Goal: Task Accomplishment & Management: Complete application form

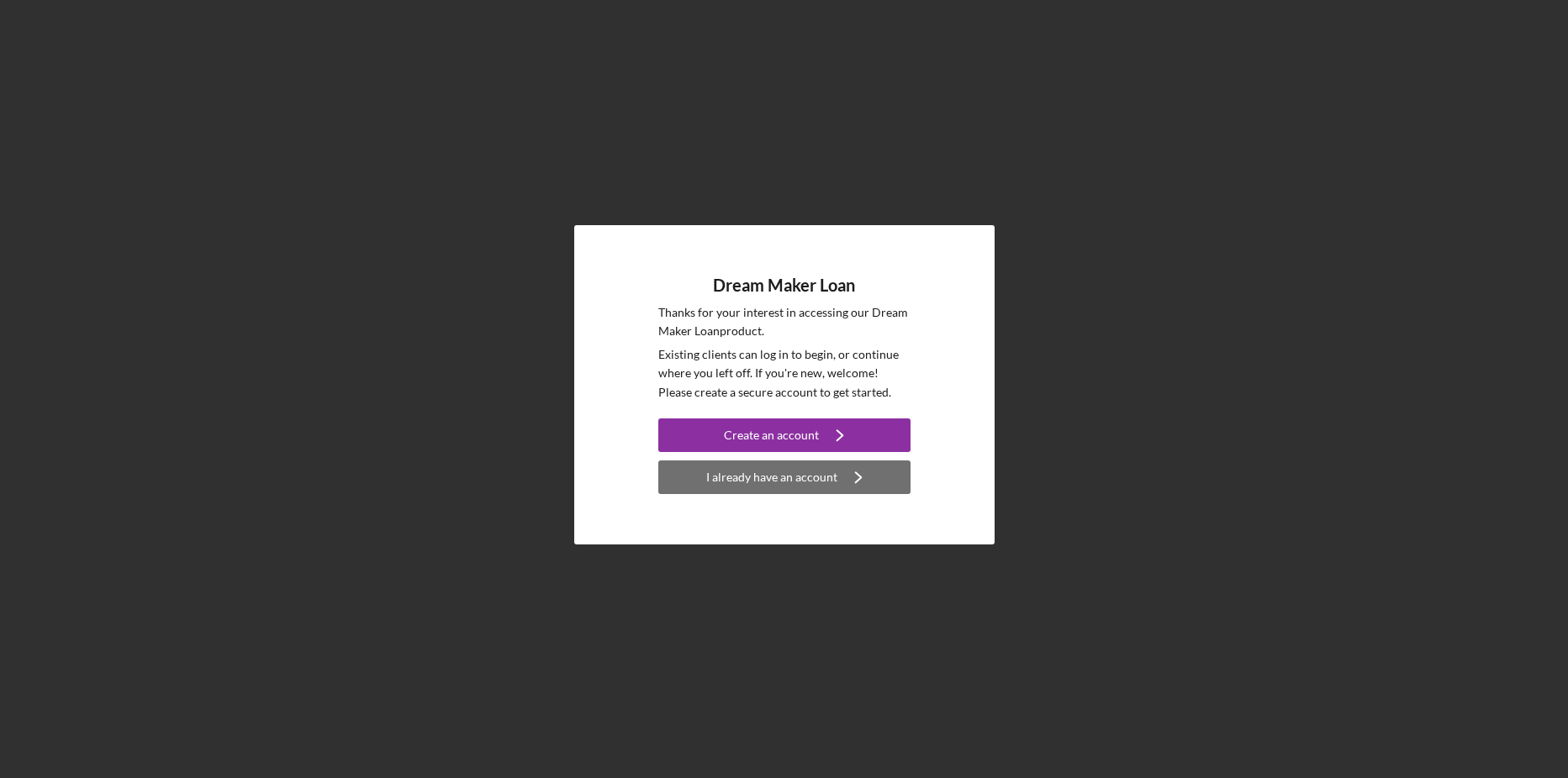
click at [792, 475] on div "I already have an account" at bounding box center [772, 478] width 131 height 34
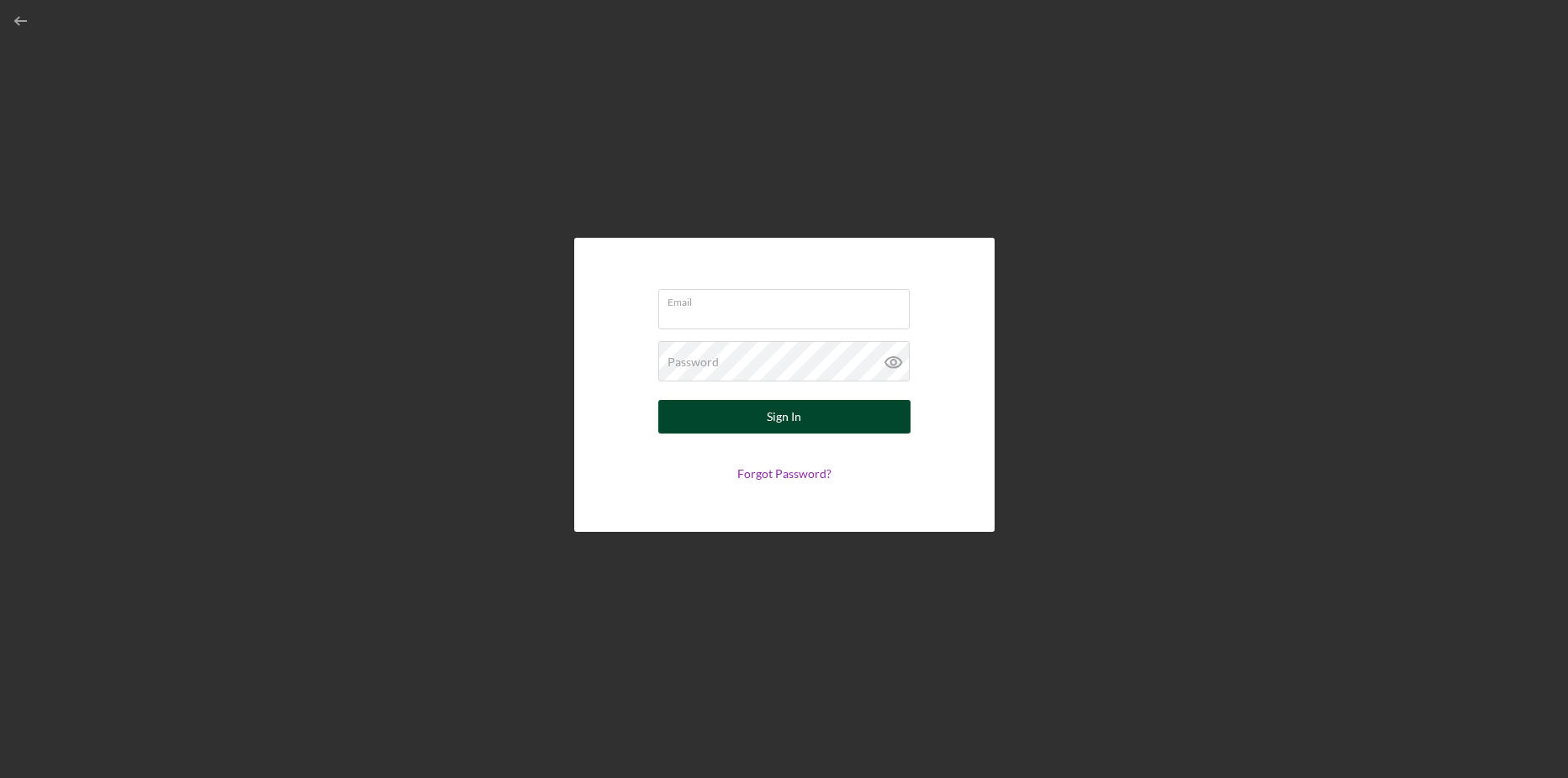
type input "[EMAIL_ADDRESS][DOMAIN_NAME]"
click at [893, 366] on icon at bounding box center [894, 362] width 42 height 42
click at [893, 365] on icon at bounding box center [892, 361] width 5 height 5
click at [837, 428] on button "Sign In" at bounding box center [784, 417] width 253 height 34
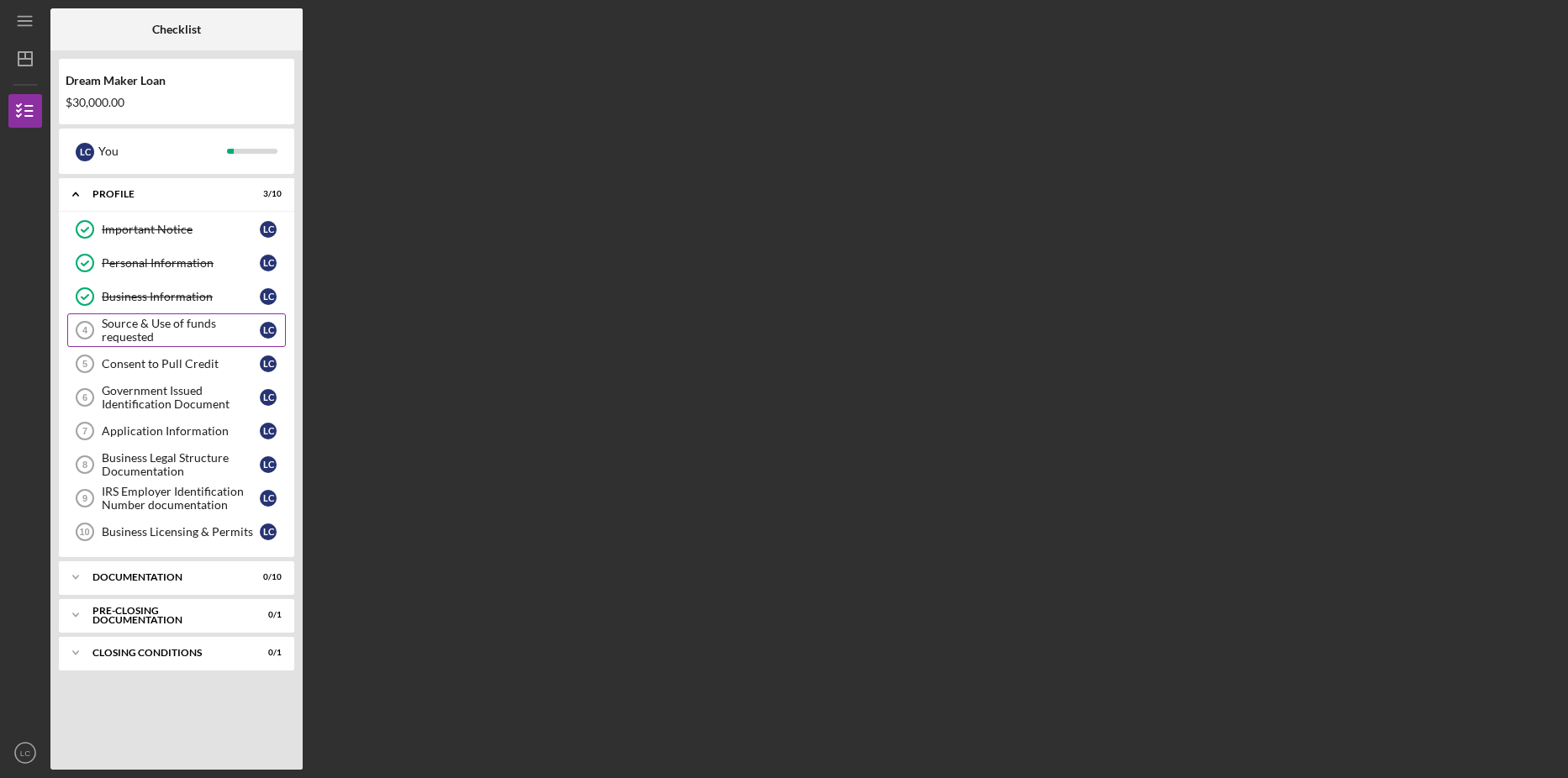
click at [189, 327] on div "Source & Use of funds requested" at bounding box center [180, 330] width 158 height 27
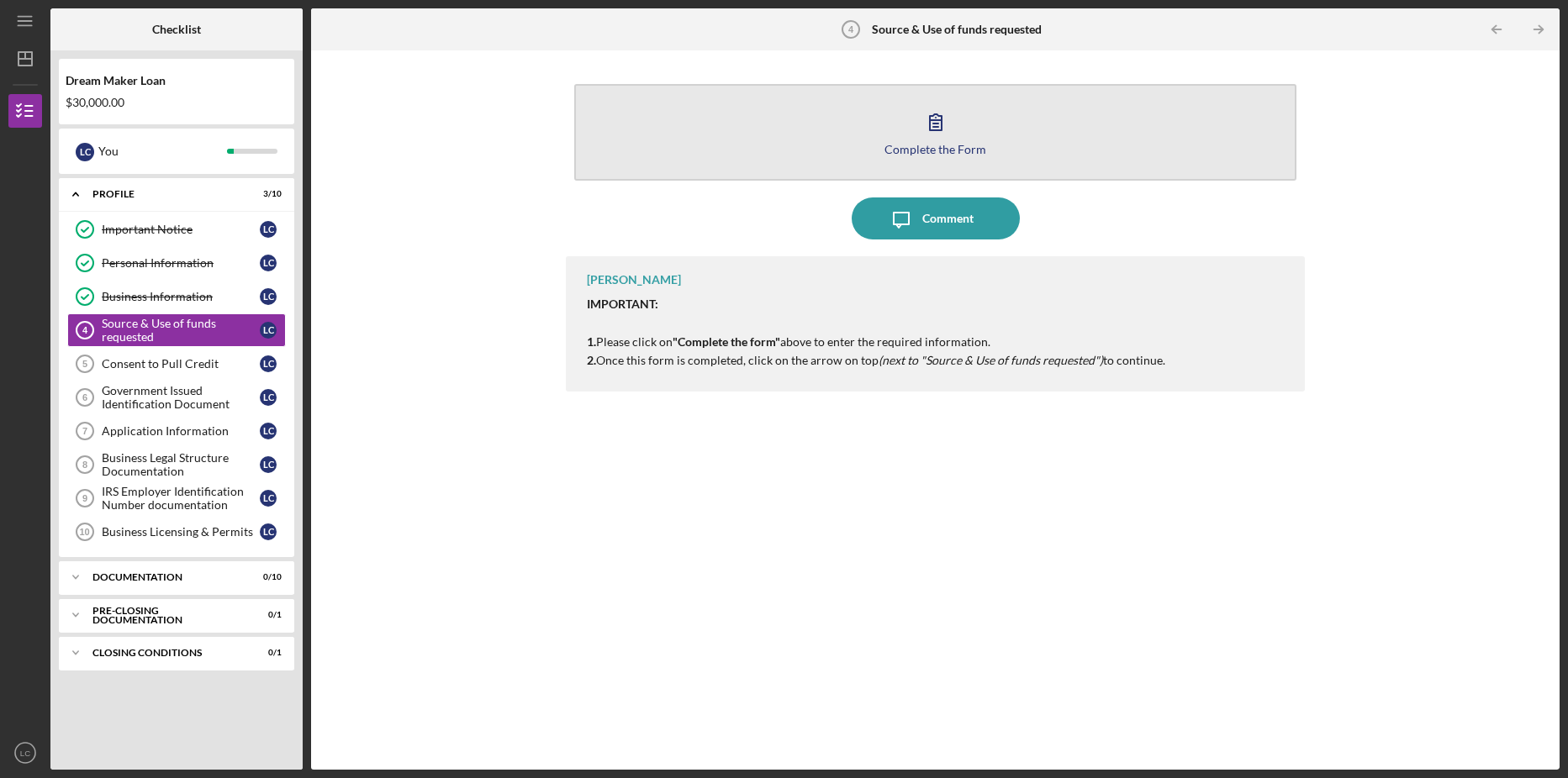
click at [942, 137] on icon "button" at bounding box center [935, 121] width 42 height 42
click at [913, 129] on button "Complete the Form Form" at bounding box center [935, 132] width 722 height 97
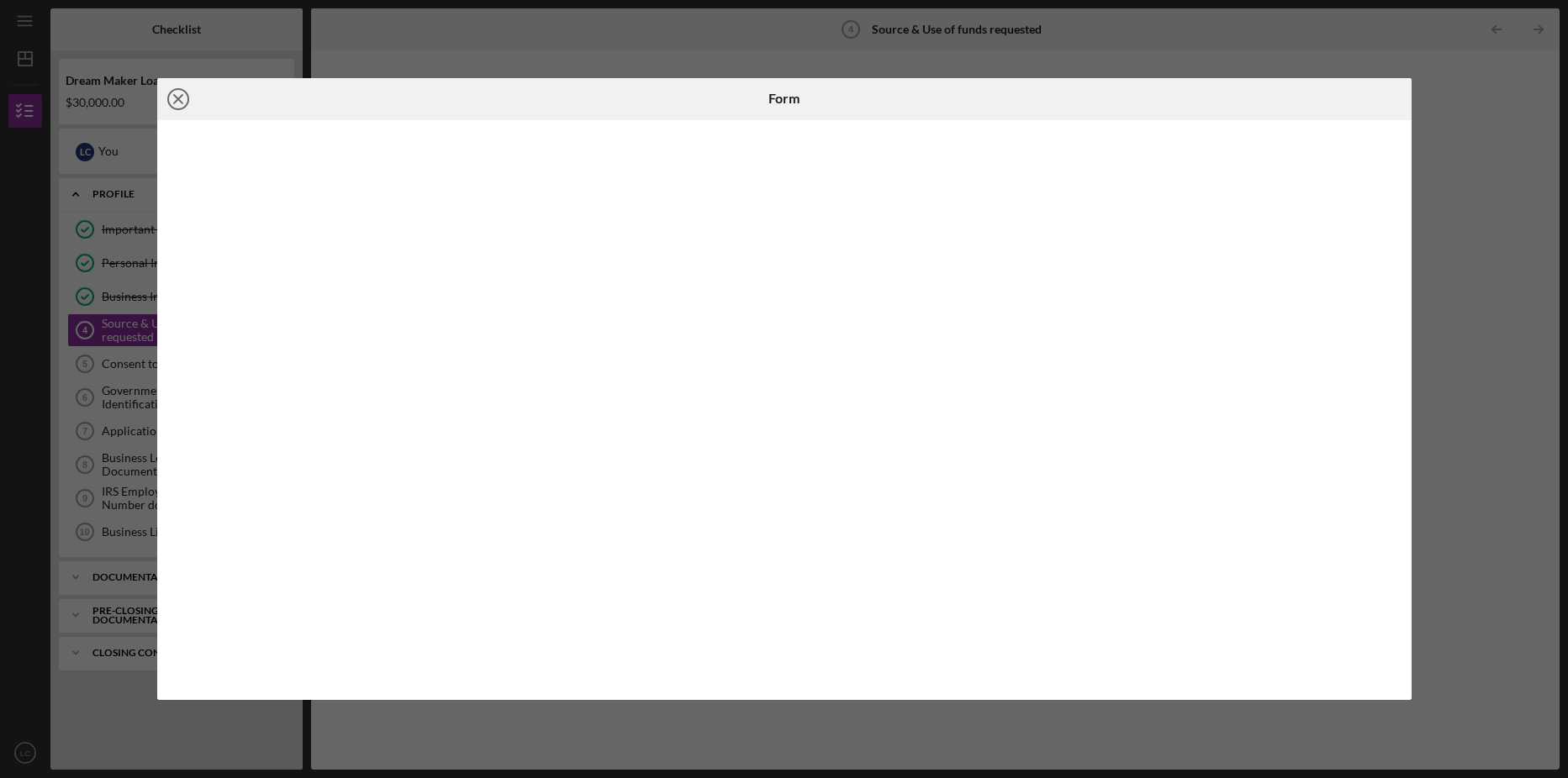
click at [177, 100] on line at bounding box center [177, 99] width 8 height 8
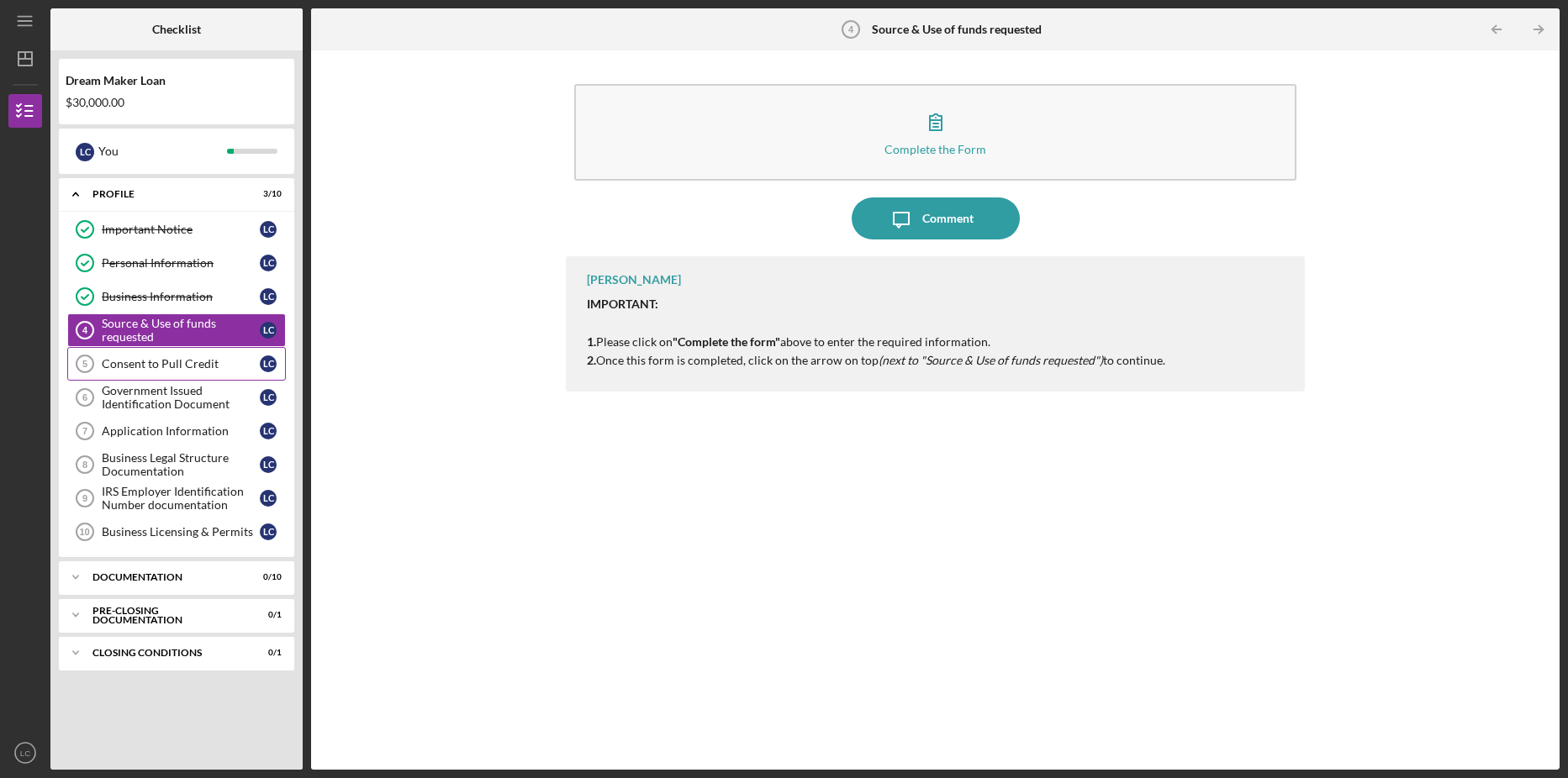
click at [148, 366] on div "Consent to Pull Credit" at bounding box center [180, 364] width 158 height 13
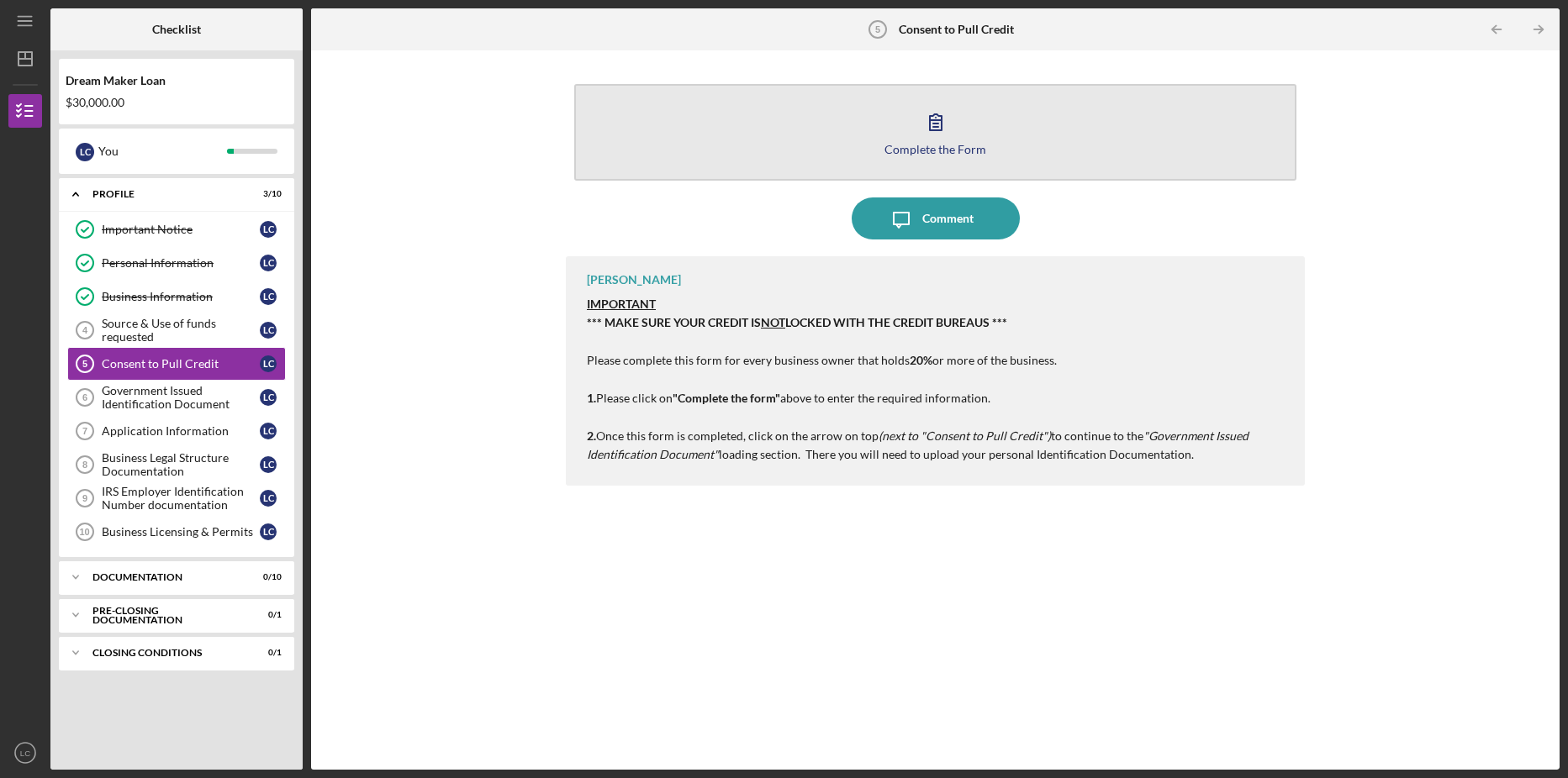
click at [954, 143] on div "Complete the Form" at bounding box center [935, 148] width 101 height 12
click at [942, 150] on div "Complete the Form" at bounding box center [935, 148] width 101 height 12
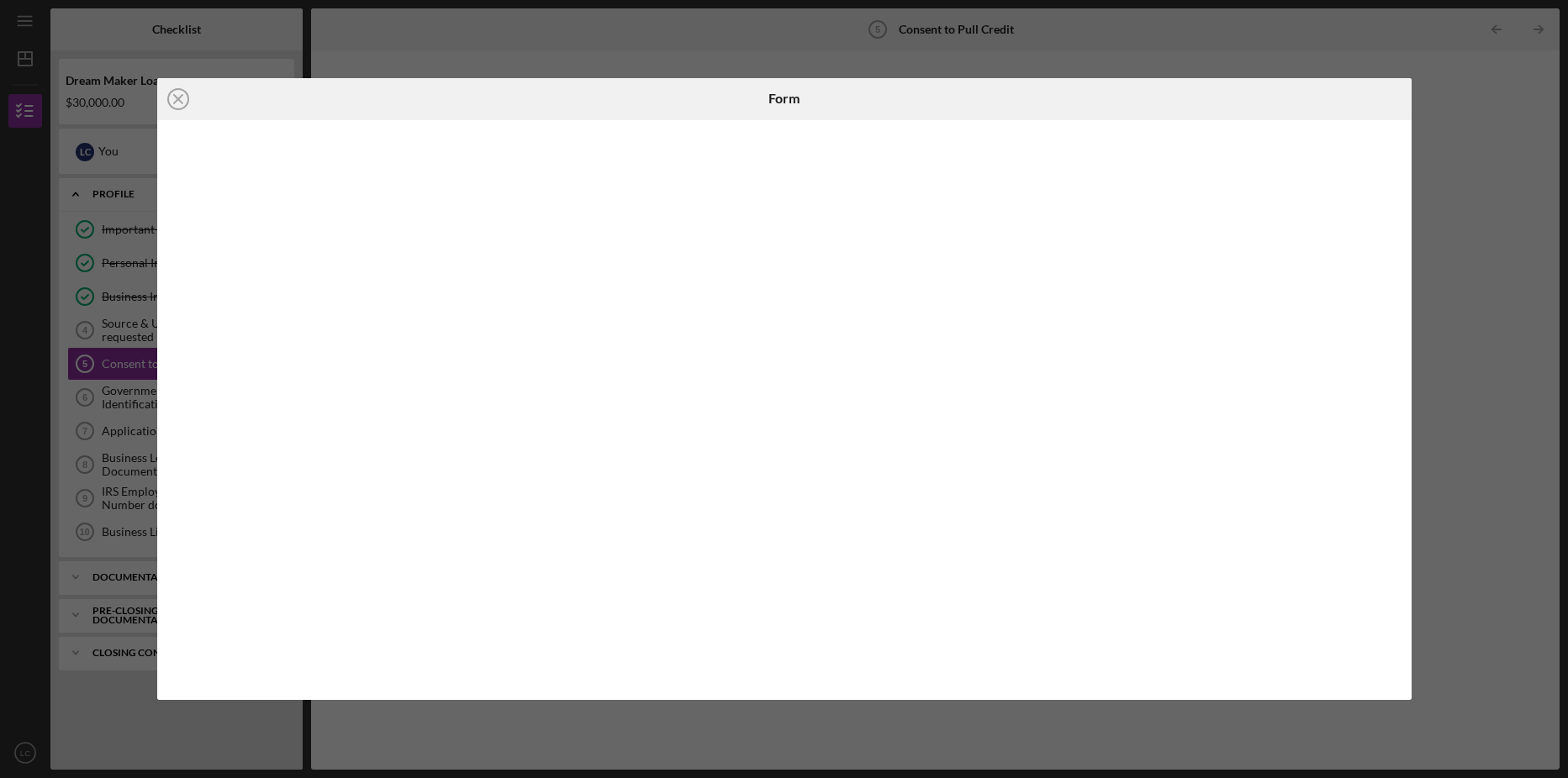
click at [109, 408] on div "Icon/Close Form" at bounding box center [784, 389] width 1568 height 778
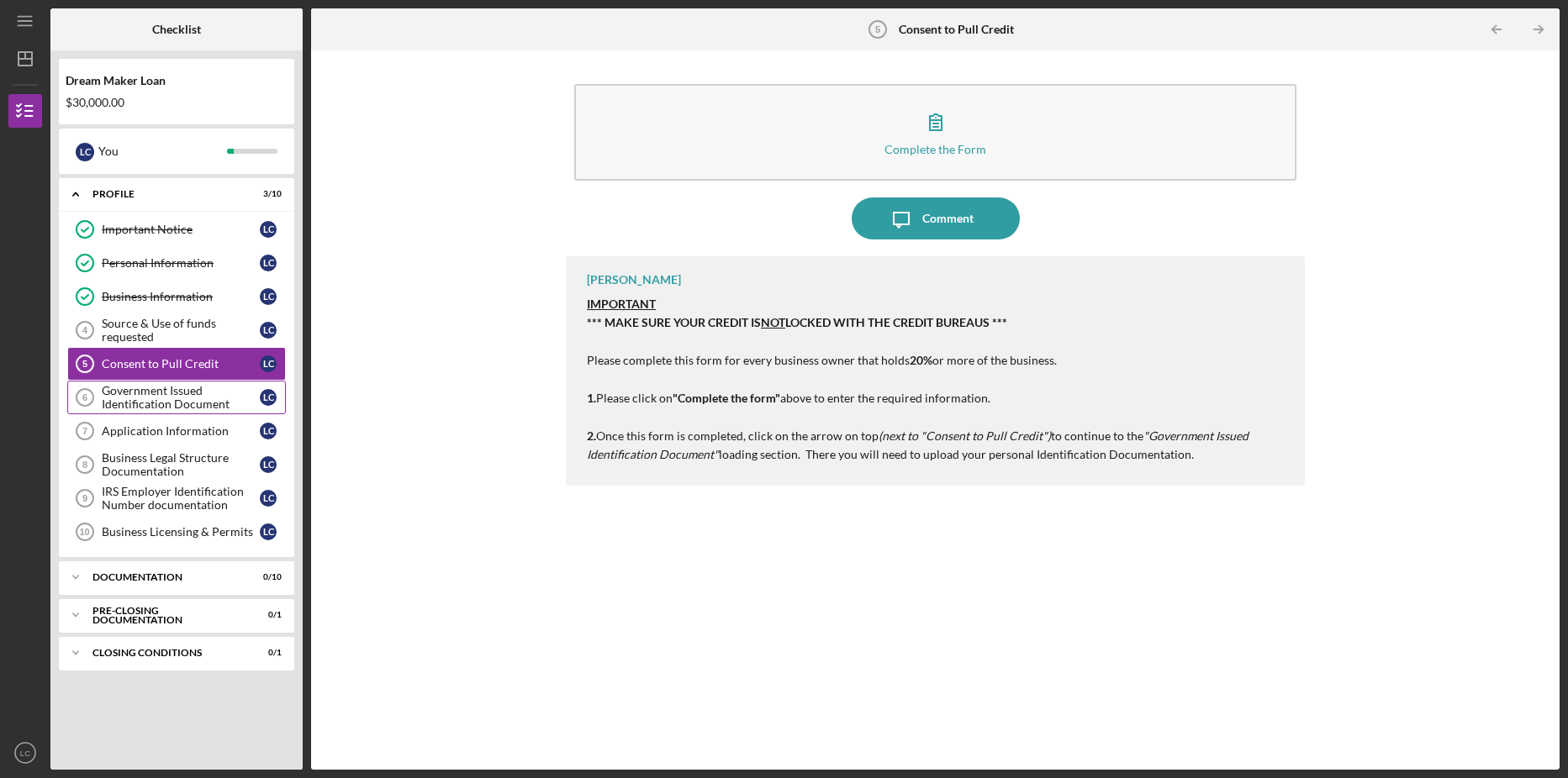
click at [142, 391] on div "Government Issued Identification Document" at bounding box center [180, 397] width 158 height 27
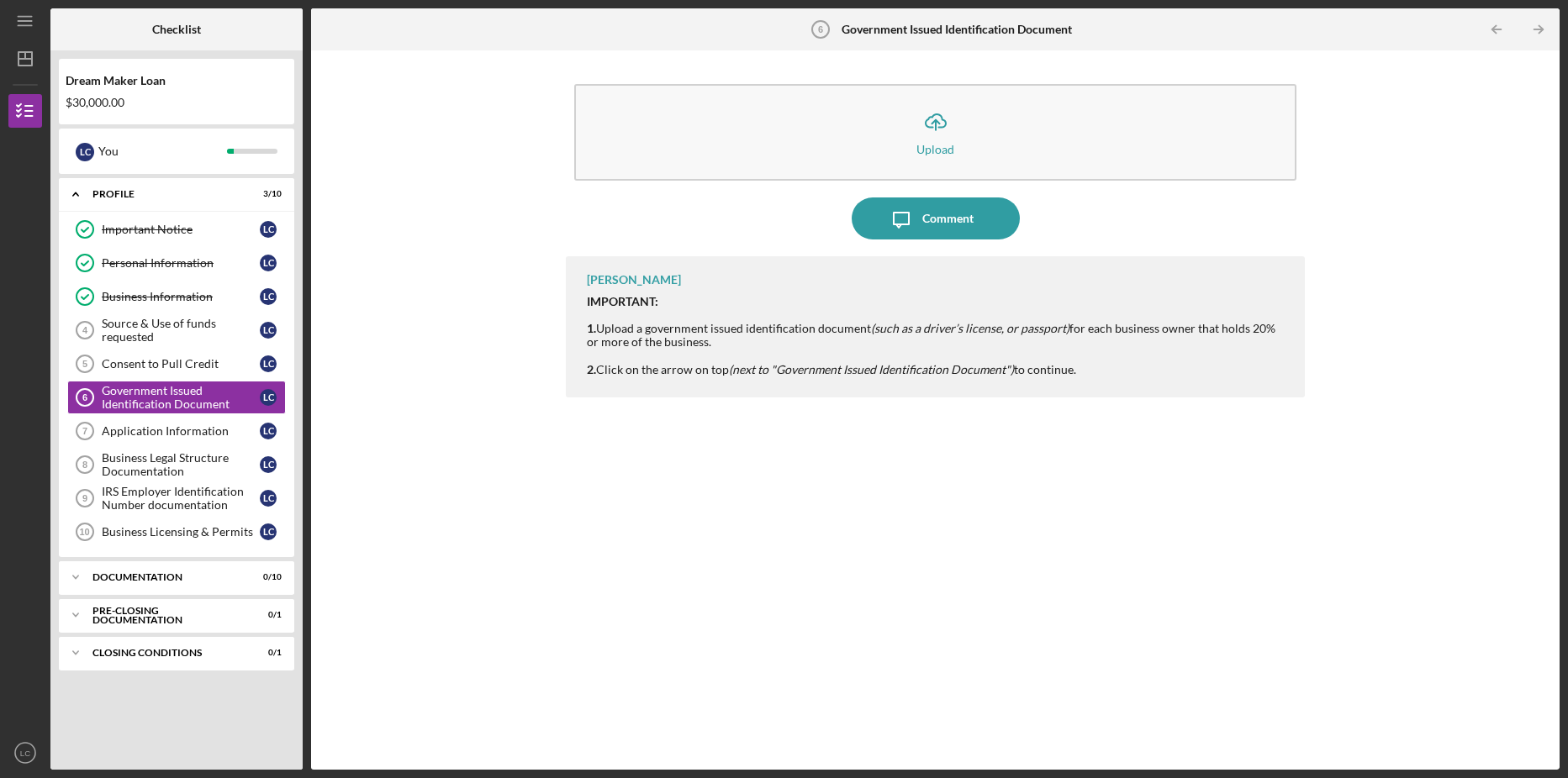
click at [954, 194] on div "Icon/Upload Upload" at bounding box center [935, 137] width 739 height 122
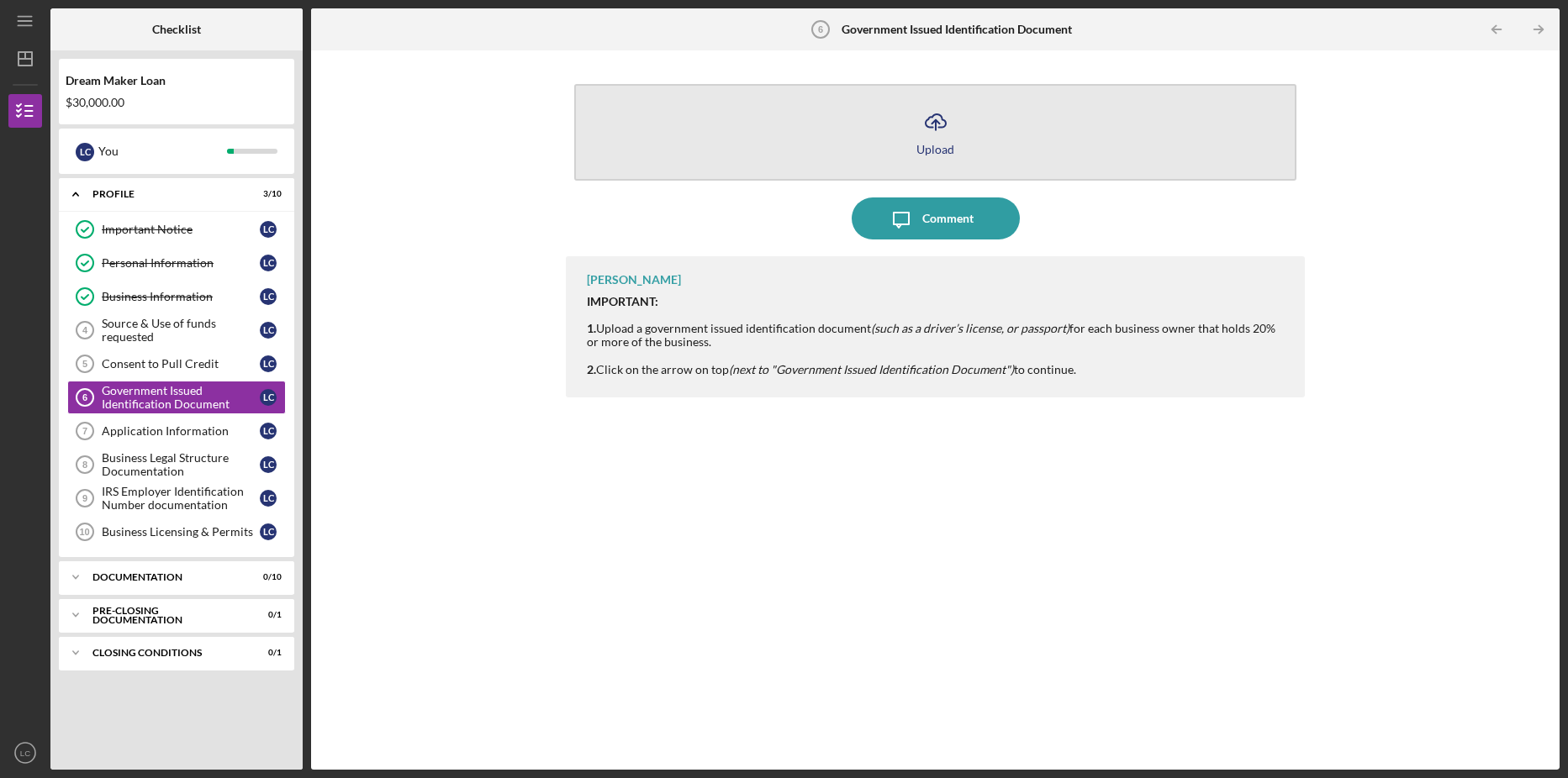
click at [943, 144] on div "Upload" at bounding box center [935, 148] width 38 height 12
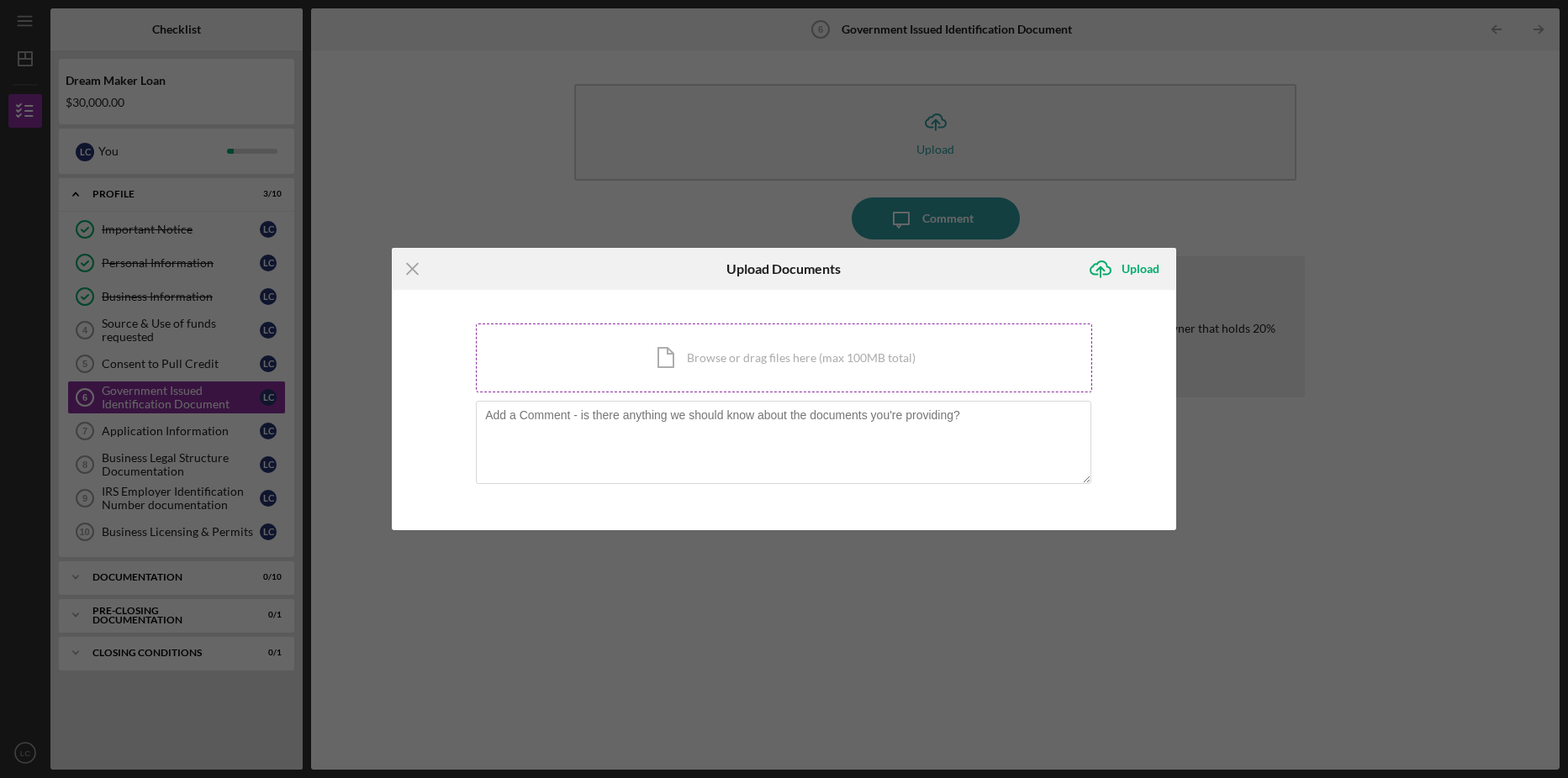
click at [803, 358] on div "Icon/Document Browse or drag files here (max 100MB total) Tap to choose files o…" at bounding box center [784, 358] width 616 height 69
click at [719, 358] on div "Icon/Document Browse or drag files here (max 100MB total) Tap to choose files o…" at bounding box center [784, 358] width 616 height 69
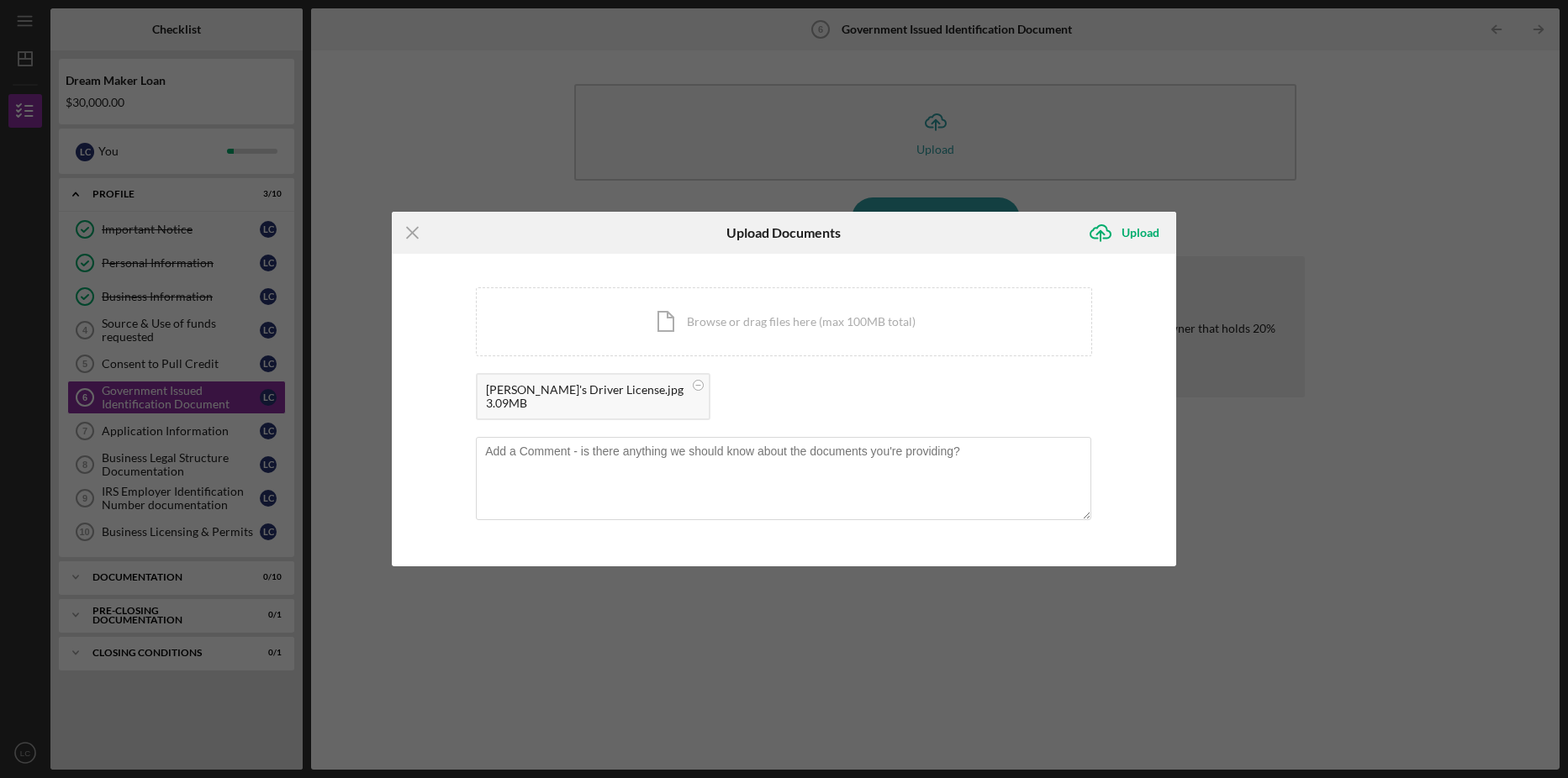
click at [544, 389] on div "[PERSON_NAME]'s Driver License.jpg" at bounding box center [585, 389] width 197 height 13
click at [552, 386] on div "[PERSON_NAME]'s Driver License.jpg" at bounding box center [585, 389] width 197 height 13
